Goal: Transaction & Acquisition: Purchase product/service

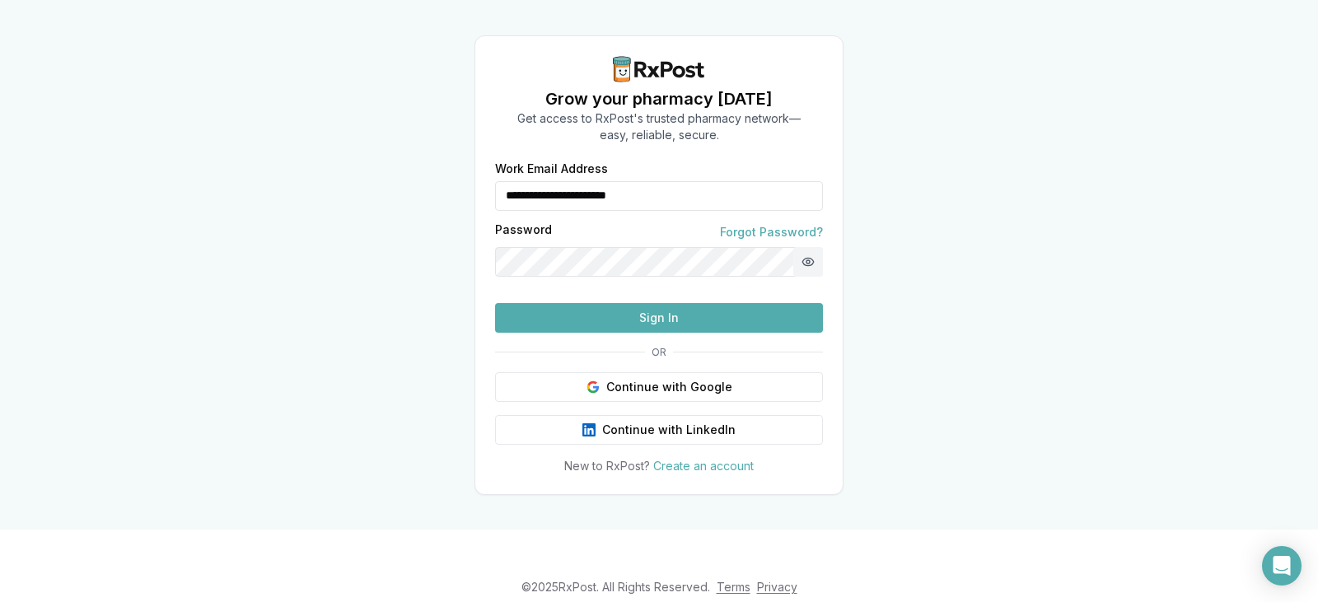
click at [809, 247] on button "Show password" at bounding box center [809, 262] width 30 height 30
click at [657, 333] on button "Sign In" at bounding box center [659, 318] width 328 height 30
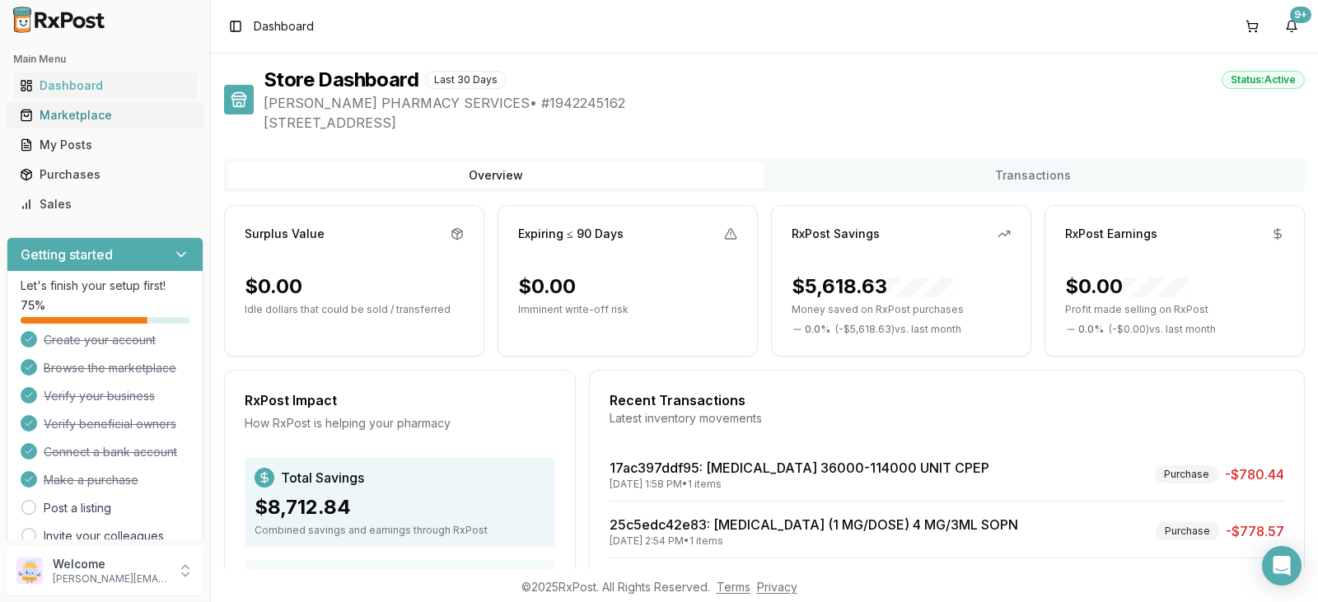
click at [122, 114] on div "Marketplace" at bounding box center [105, 115] width 171 height 16
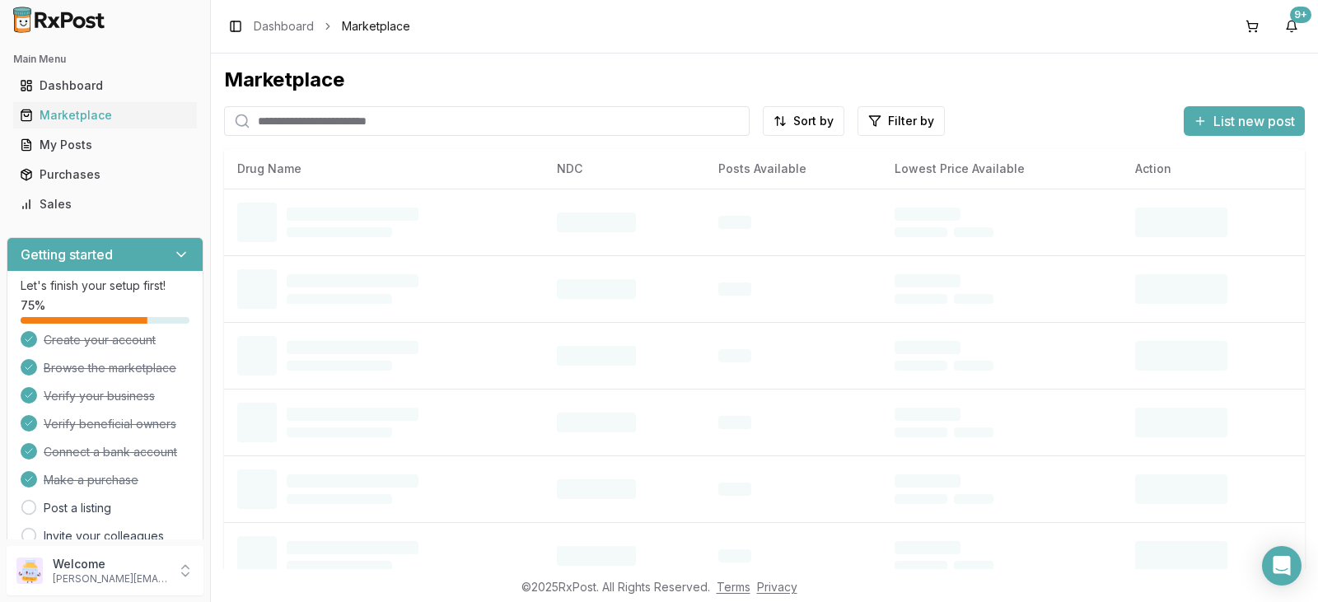
drag, startPoint x: 340, startPoint y: 125, endPoint x: 346, endPoint y: 117, distance: 10.6
click at [340, 124] on input "search" at bounding box center [487, 121] width 526 height 30
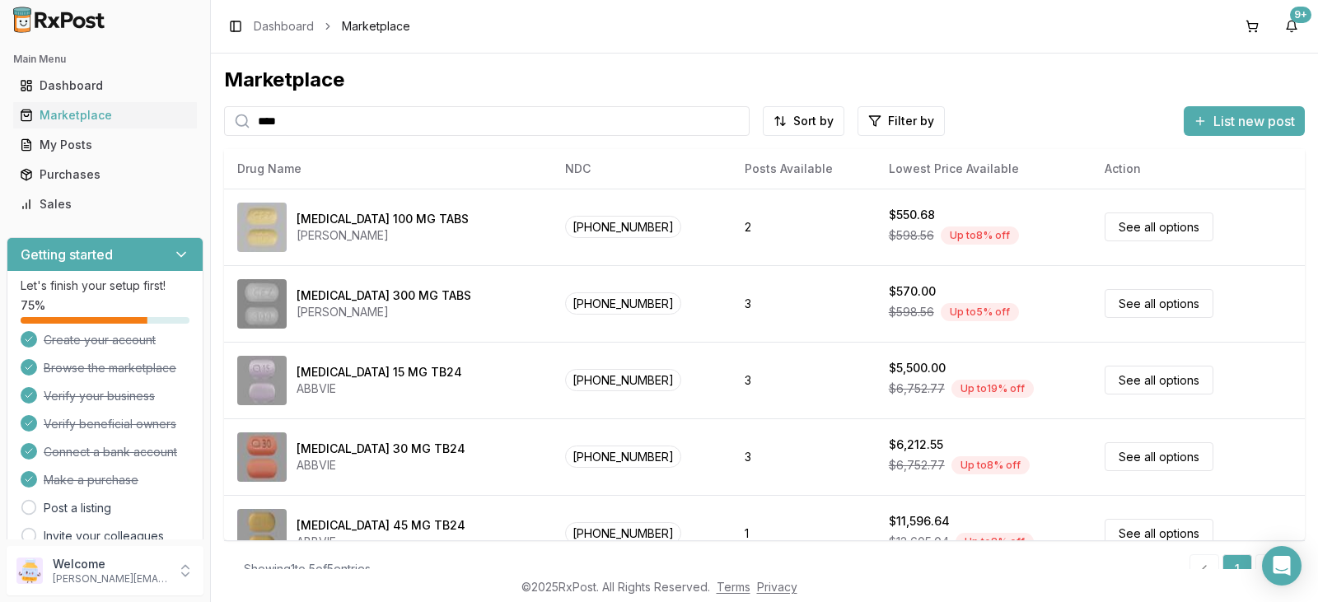
drag, startPoint x: 303, startPoint y: 122, endPoint x: 223, endPoint y: 93, distance: 85.0
click at [203, 125] on div "Main Menu Dashboard Marketplace My Posts Purchases Sales Getting started Let's …" at bounding box center [659, 301] width 1318 height 602
click at [218, 95] on div "Marketplace **** Sort by Filter by List new post Card Table NDC: [PHONE_NUMBER]…" at bounding box center [765, 312] width 1108 height 516
drag, startPoint x: 299, startPoint y: 119, endPoint x: 210, endPoint y: 104, distance: 90.2
click at [199, 123] on div "Main Menu Dashboard Marketplace My Posts Purchases Sales Getting started Let's …" at bounding box center [659, 301] width 1318 height 602
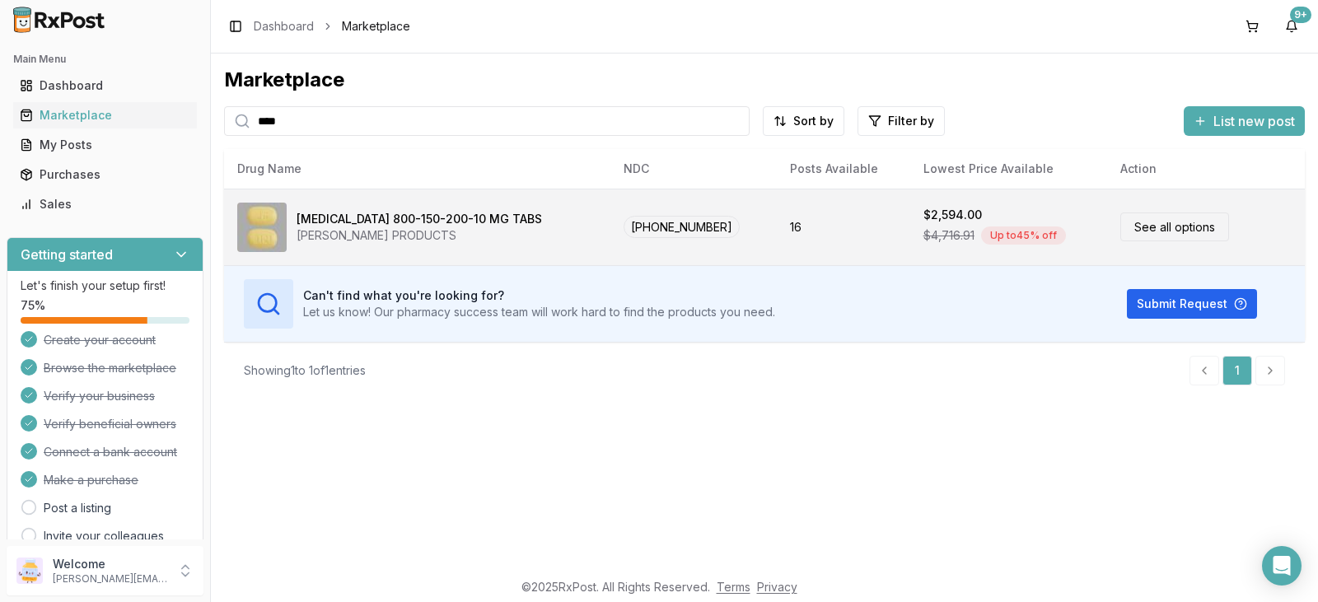
type input "****"
click at [981, 230] on div "Up to 45 % off" at bounding box center [1023, 236] width 85 height 18
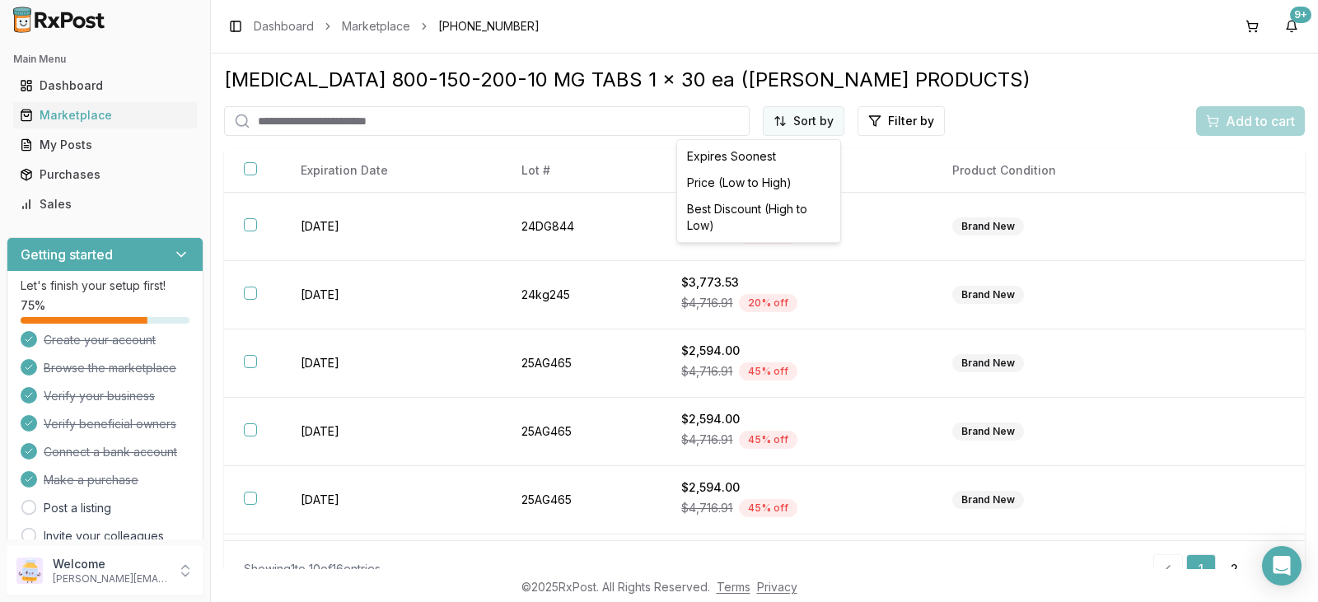
click at [815, 125] on html "Main Menu Dashboard Marketplace My Posts Purchases Sales Getting started Let's …" at bounding box center [659, 301] width 1318 height 602
click at [771, 210] on div "Best Discount (High to Low)" at bounding box center [759, 217] width 157 height 43
